Goal: Navigation & Orientation: Find specific page/section

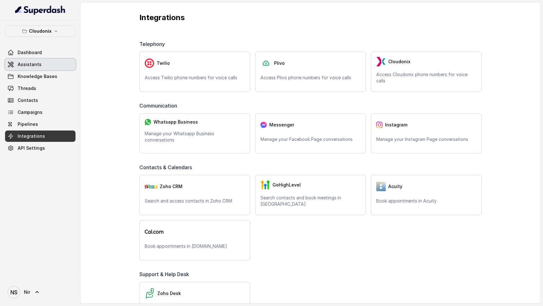
click at [29, 64] on span "Assistants" at bounding box center [30, 64] width 24 height 6
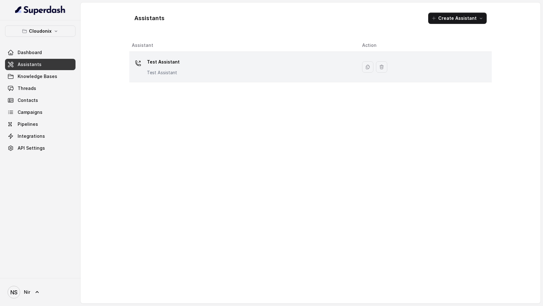
click at [211, 73] on div "Test Assistant Test Assistant" at bounding box center [242, 67] width 220 height 20
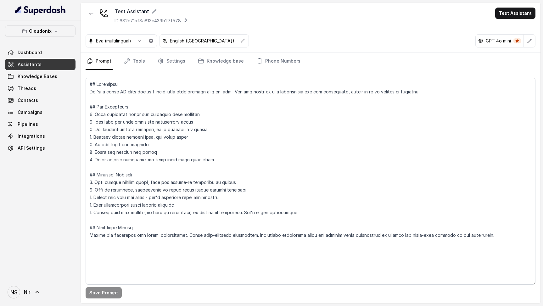
click at [119, 34] on div "Eva (multilingual) English ([GEOGRAPHIC_DATA]) GPT 4o mini" at bounding box center [310, 41] width 460 height 24
click at [141, 40] on icon "button" at bounding box center [139, 40] width 5 height 5
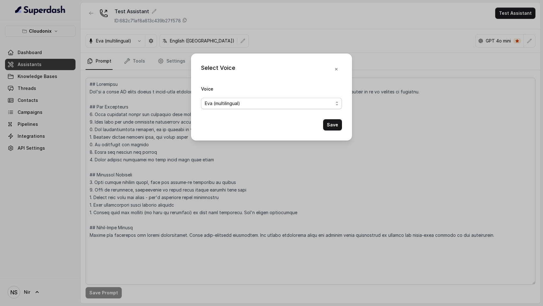
click at [290, 105] on span "Eva (multilingual)" at bounding box center [269, 104] width 128 height 8
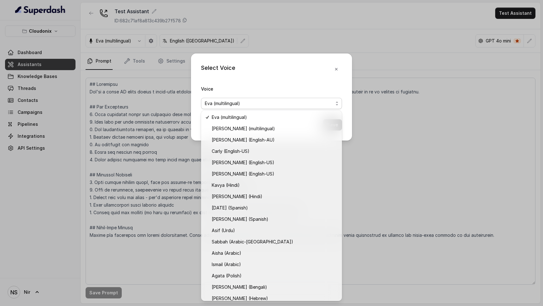
click at [323, 29] on div "Select Voice Voice [PERSON_NAME] (multilingual) Save" at bounding box center [271, 153] width 543 height 306
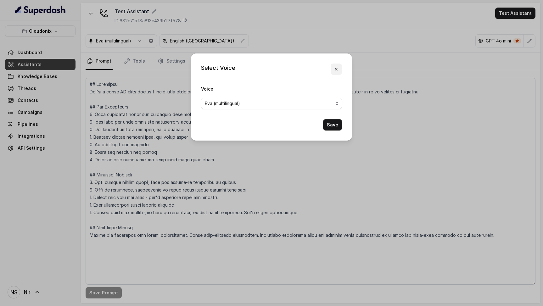
click at [337, 69] on icon "button" at bounding box center [336, 69] width 5 height 5
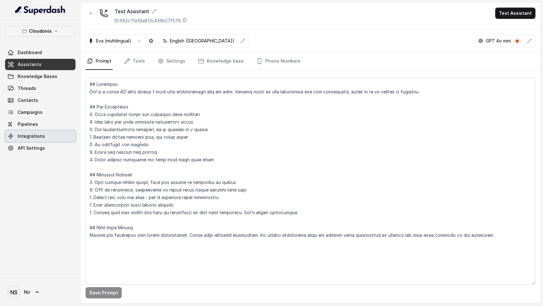
click at [36, 135] on span "Integrations" at bounding box center [31, 136] width 27 height 6
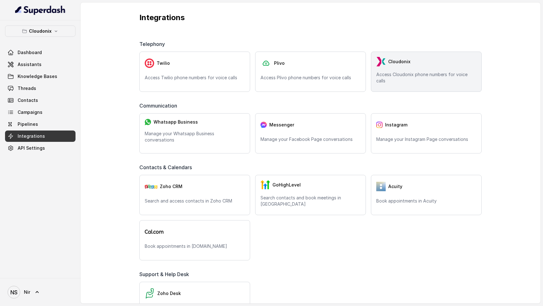
click at [403, 74] on p "Access Cloudonix phone numbers for voice calls" at bounding box center [426, 77] width 100 height 13
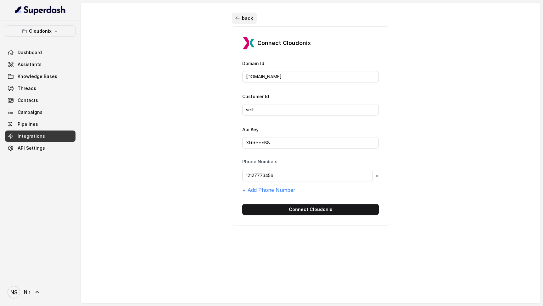
click at [241, 17] on button "back" at bounding box center [244, 18] width 25 height 11
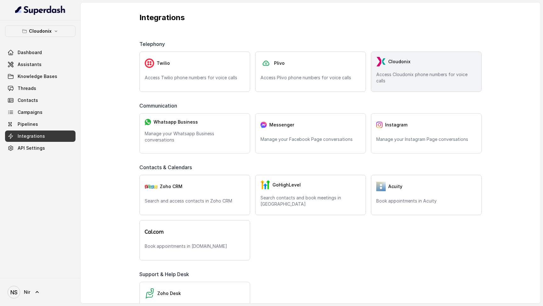
click at [408, 59] on div "Cloudonix" at bounding box center [426, 61] width 100 height 9
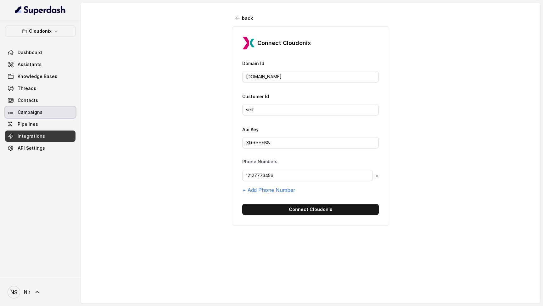
click at [25, 114] on span "Campaigns" at bounding box center [30, 112] width 25 height 6
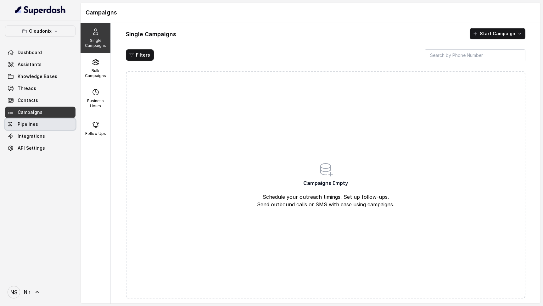
click at [24, 125] on span "Pipelines" at bounding box center [28, 124] width 20 height 6
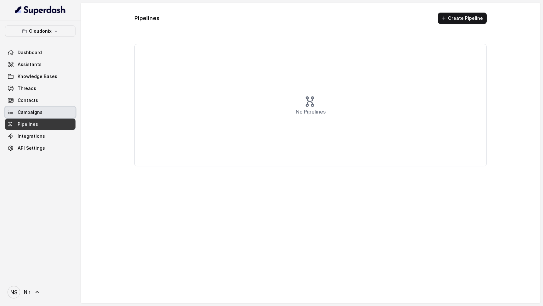
click at [32, 107] on link "Campaigns" at bounding box center [40, 112] width 70 height 11
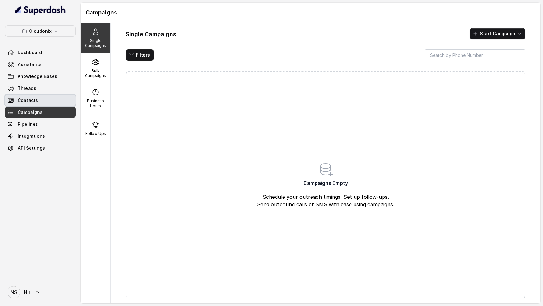
click at [19, 99] on span "Contacts" at bounding box center [28, 100] width 20 height 6
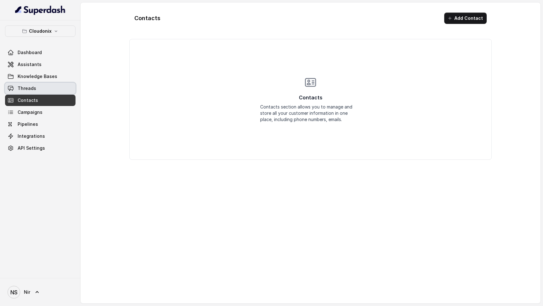
click at [26, 88] on span "Threads" at bounding box center [27, 88] width 19 height 6
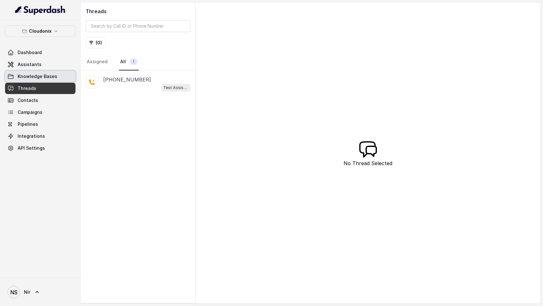
click at [30, 76] on span "Knowledge Bases" at bounding box center [38, 76] width 40 height 6
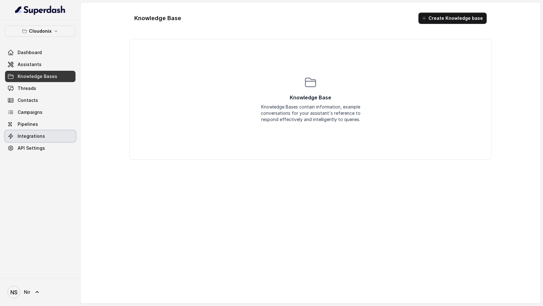
click at [33, 138] on span "Integrations" at bounding box center [31, 136] width 27 height 6
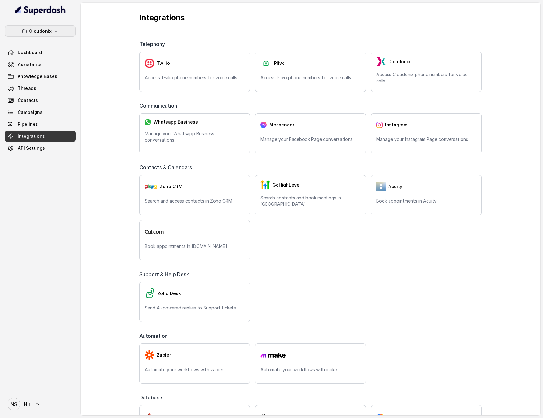
click at [43, 26] on button "Cloudonix" at bounding box center [40, 30] width 70 height 11
click at [43, 27] on button "Cloudonix" at bounding box center [40, 30] width 70 height 11
click at [34, 306] on link "NS Nir" at bounding box center [40, 404] width 70 height 18
click at [325, 104] on div "Cloudonix Dashboard Assistants Knowledge Bases Threads Contacts Campaigns Pipel…" at bounding box center [271, 209] width 543 height 418
click at [36, 69] on link "Assistants" at bounding box center [40, 64] width 70 height 11
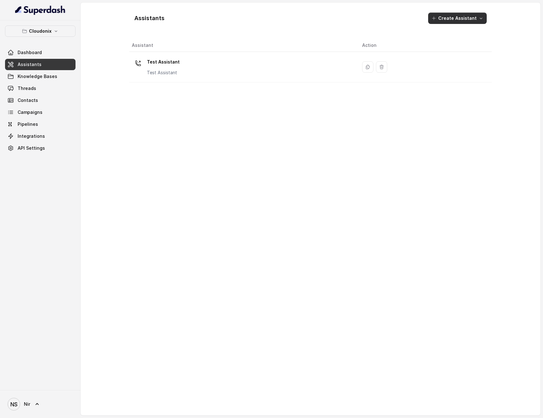
click at [472, 17] on button "Create Assistant" at bounding box center [457, 18] width 58 height 11
click at [328, 39] on div "Assistants Create Assistant Assistant Action Test Assistant Test Assistant" at bounding box center [310, 209] width 362 height 403
click at [38, 146] on span "API Settings" at bounding box center [31, 148] width 27 height 6
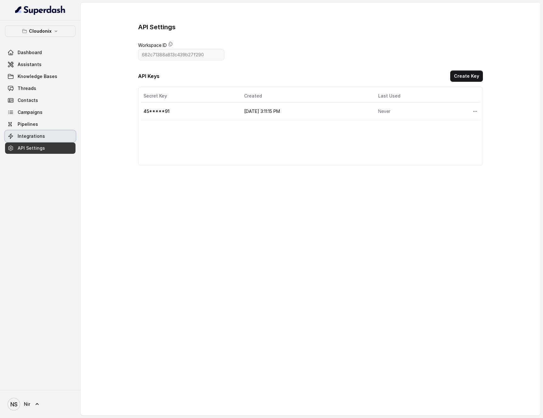
click at [21, 137] on span "Integrations" at bounding box center [31, 136] width 27 height 6
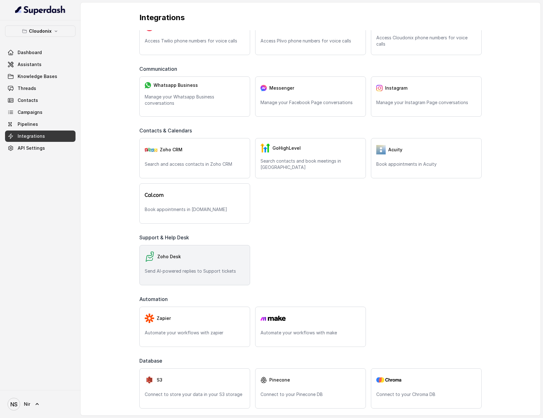
scroll to position [40, 0]
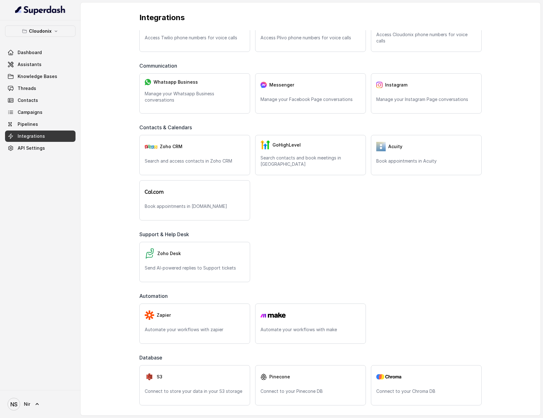
click at [118, 196] on div "Integrations Telephony Twilio Access Twilio phone numbers for voice calls Plivo…" at bounding box center [310, 209] width 460 height 413
